Goal: Task Accomplishment & Management: Manage account settings

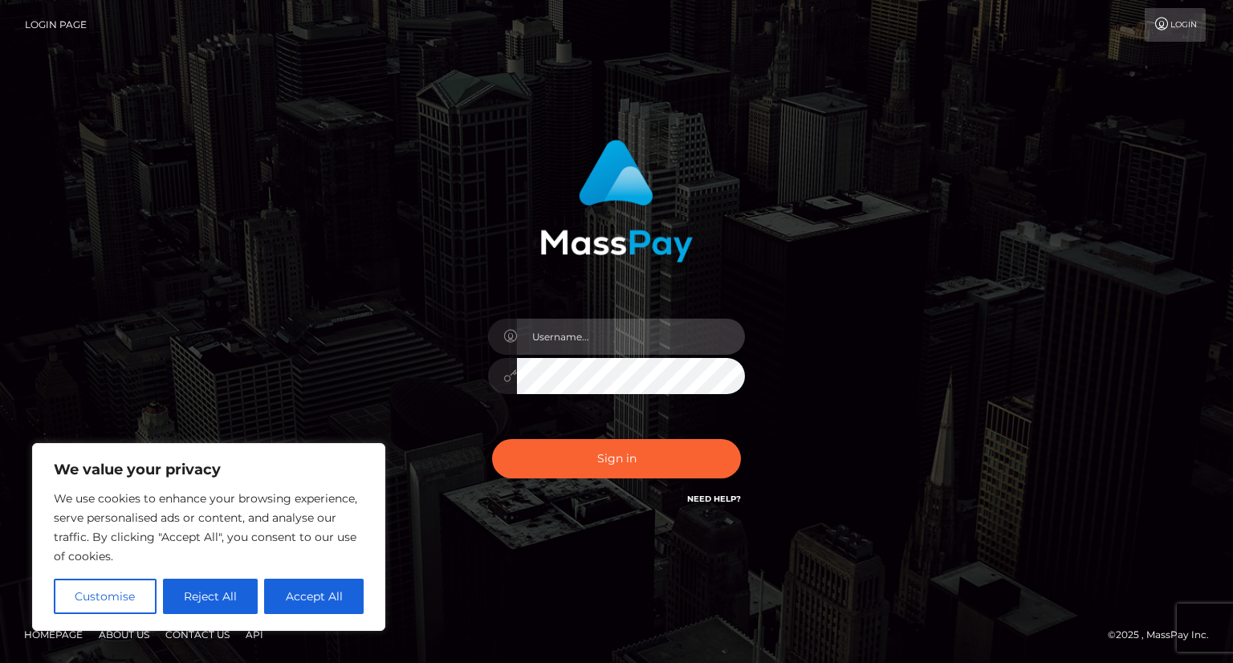
click at [594, 336] on input "text" at bounding box center [631, 337] width 228 height 36
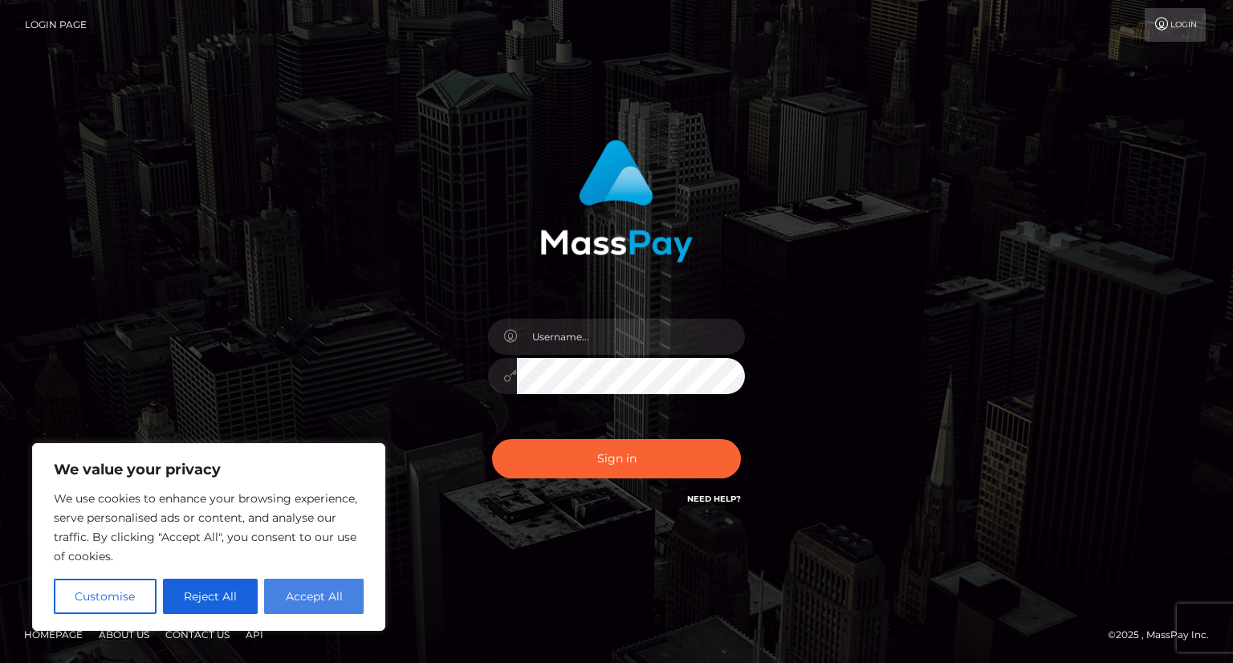
click at [331, 598] on button "Accept All" at bounding box center [314, 596] width 100 height 35
checkbox input "true"
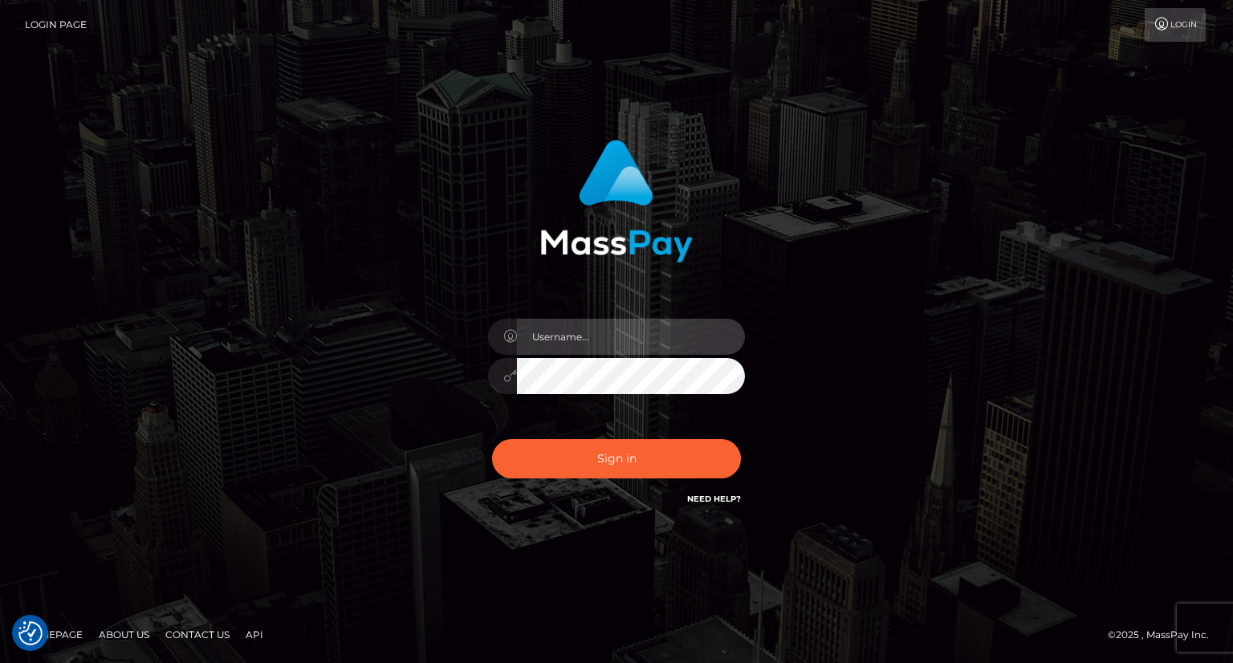
click at [591, 331] on input "text" at bounding box center [631, 337] width 228 height 36
click at [588, 340] on input "text" at bounding box center [631, 337] width 228 height 36
drag, startPoint x: 648, startPoint y: 343, endPoint x: 482, endPoint y: 327, distance: 167.8
click at [482, 327] on div "cayanes12@gmail.com" at bounding box center [616, 368] width 281 height 123
type input "cayanes12@gmail.com"
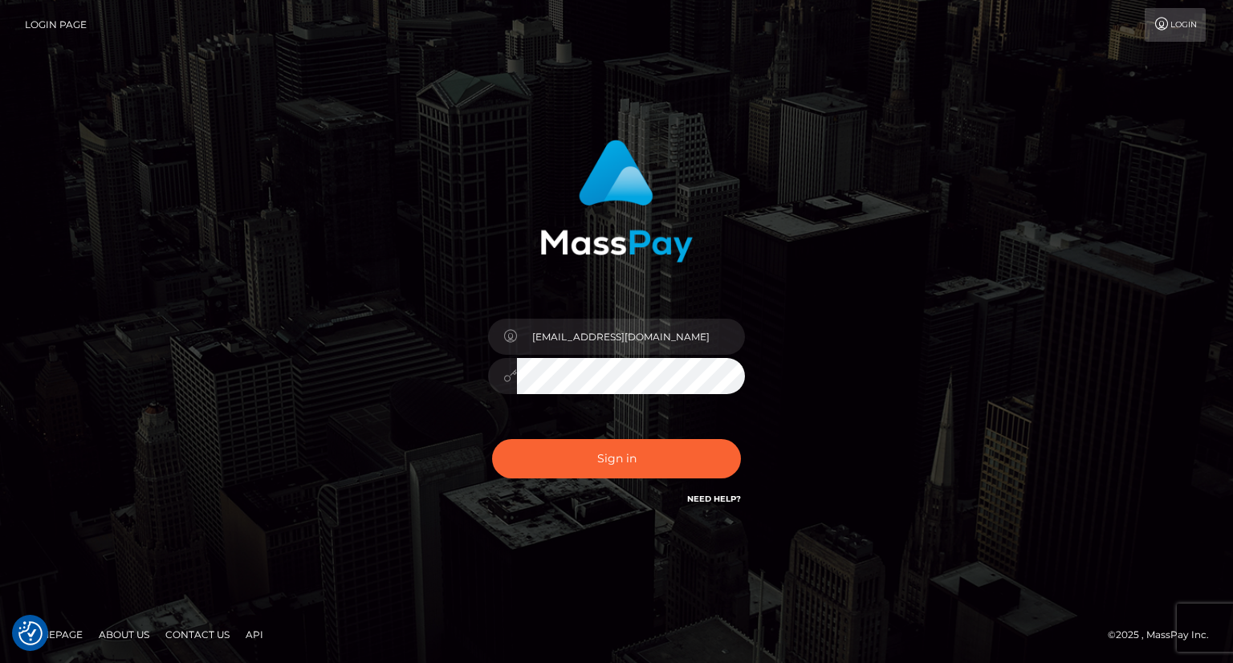
click at [713, 501] on link "Need Help?" at bounding box center [714, 499] width 54 height 10
click at [678, 337] on input "cayanes12@gmail.com" at bounding box center [631, 337] width 228 height 36
click at [492, 439] on button "Sign in" at bounding box center [616, 458] width 249 height 39
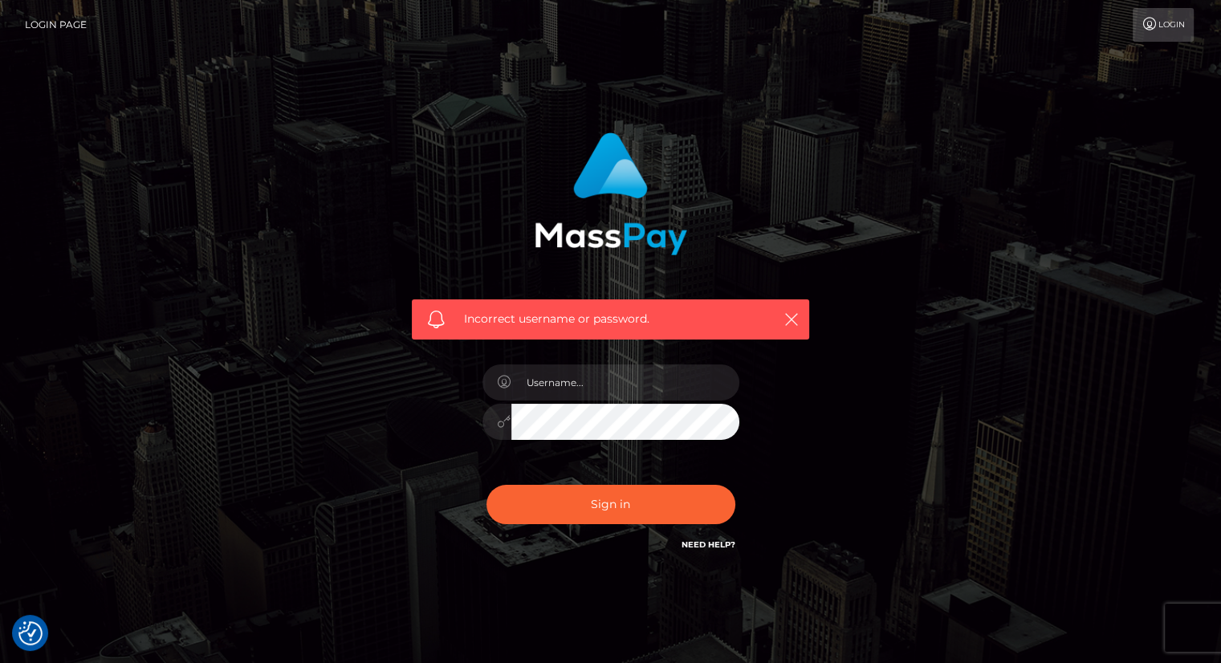
click at [703, 546] on link "Need Help?" at bounding box center [708, 544] width 54 height 10
